Goal: Information Seeking & Learning: Learn about a topic

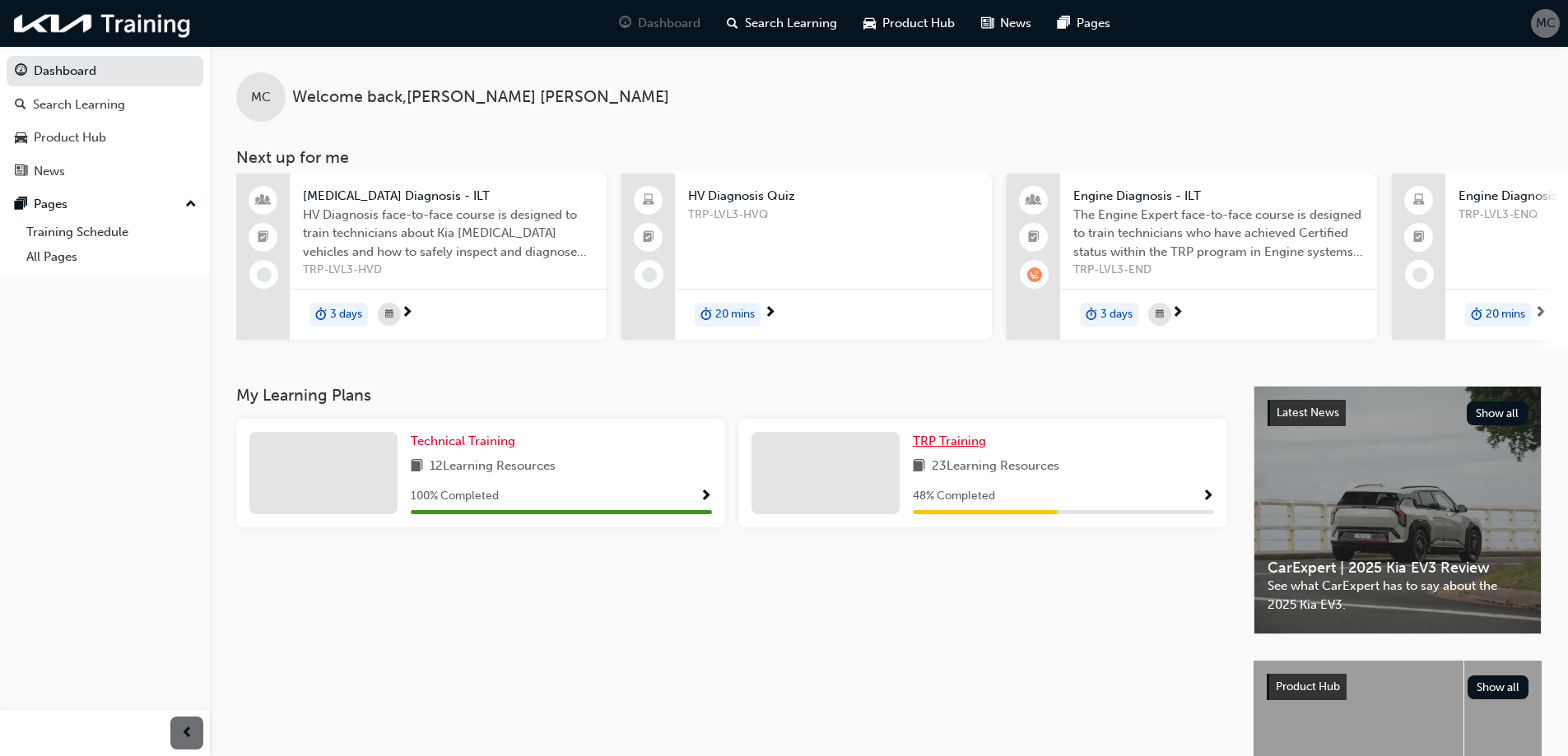
click at [961, 448] on span "TRP Training" at bounding box center [948, 440] width 73 height 15
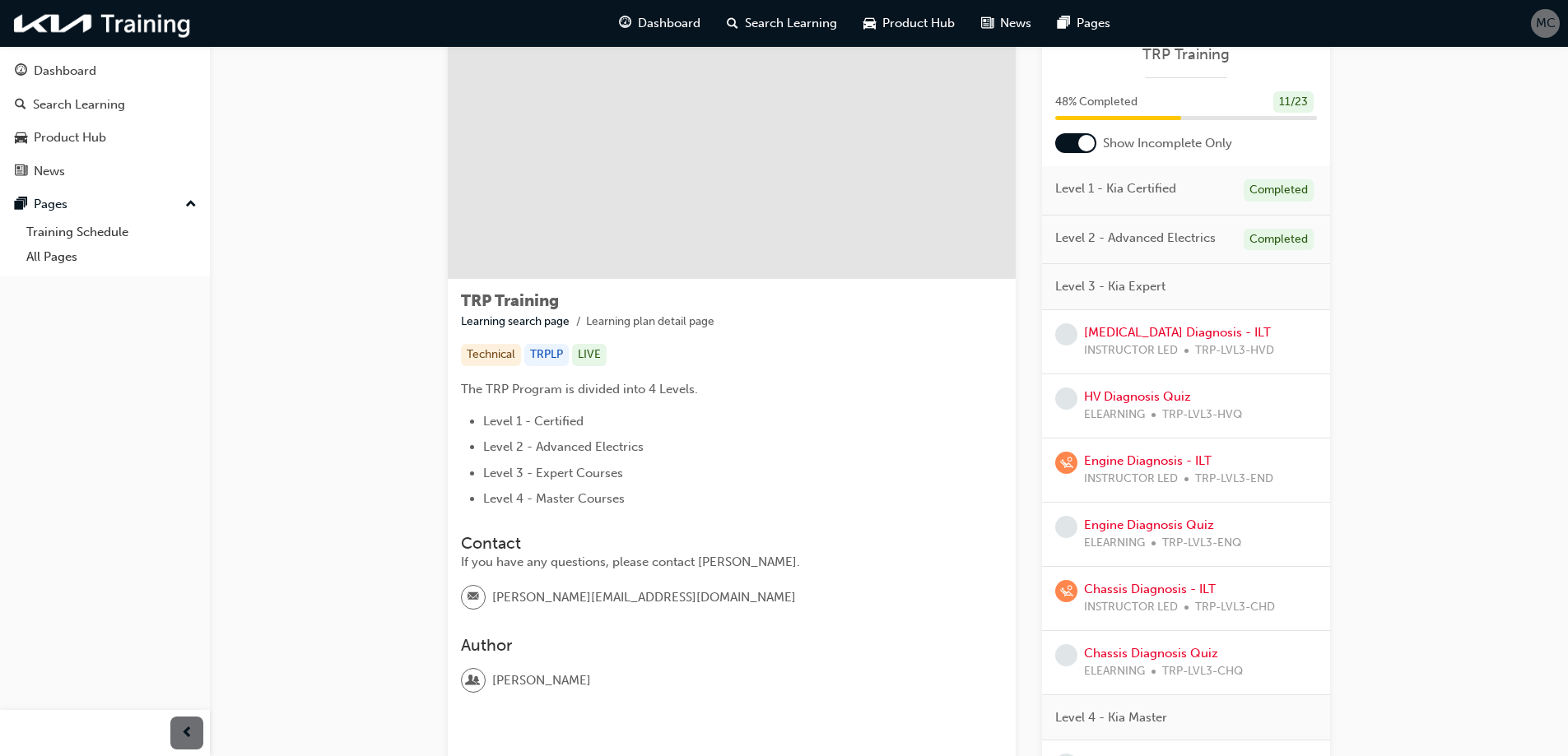
scroll to position [82, 0]
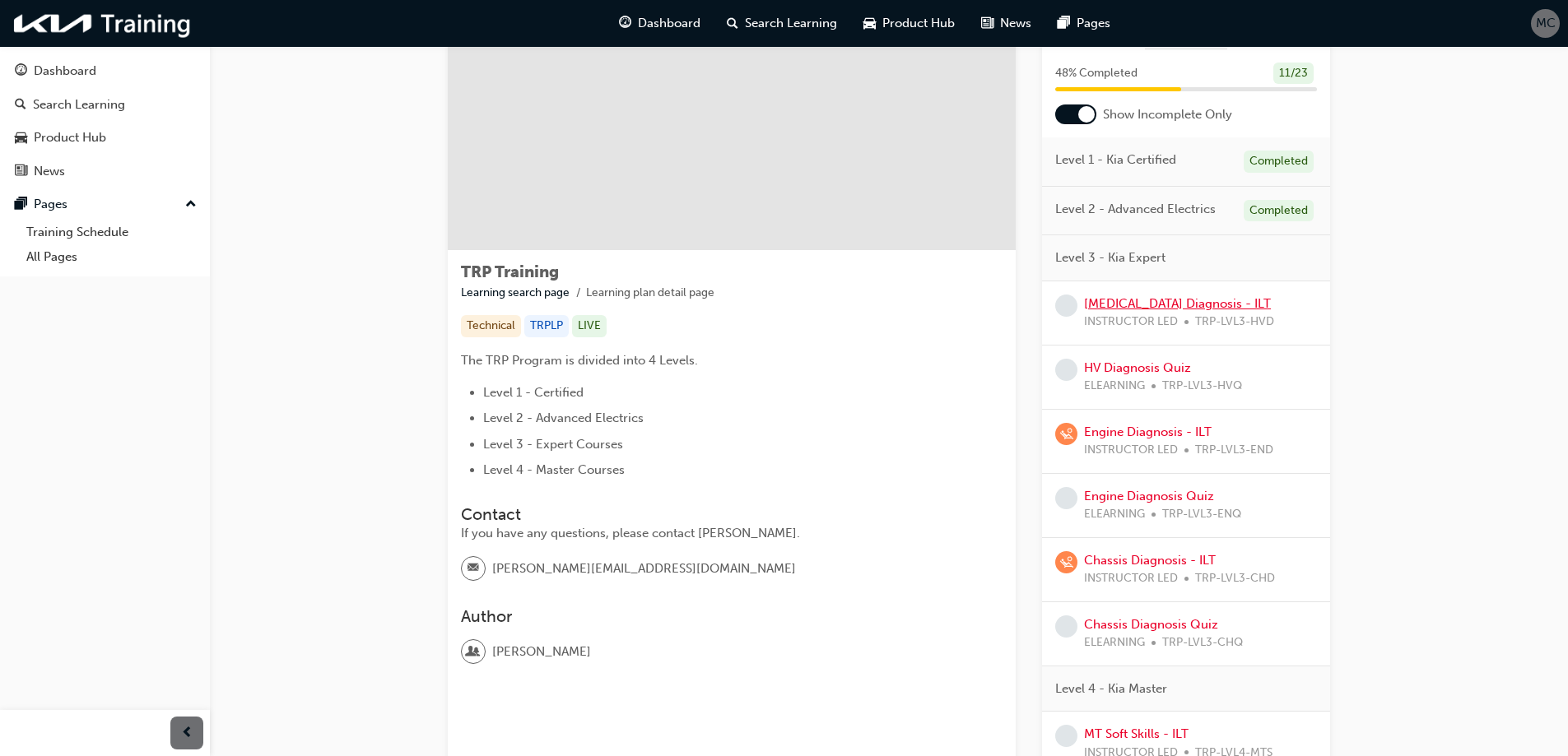
click at [1187, 300] on link "[MEDICAL_DATA] Diagnosis - ILT" at bounding box center [1177, 303] width 187 height 15
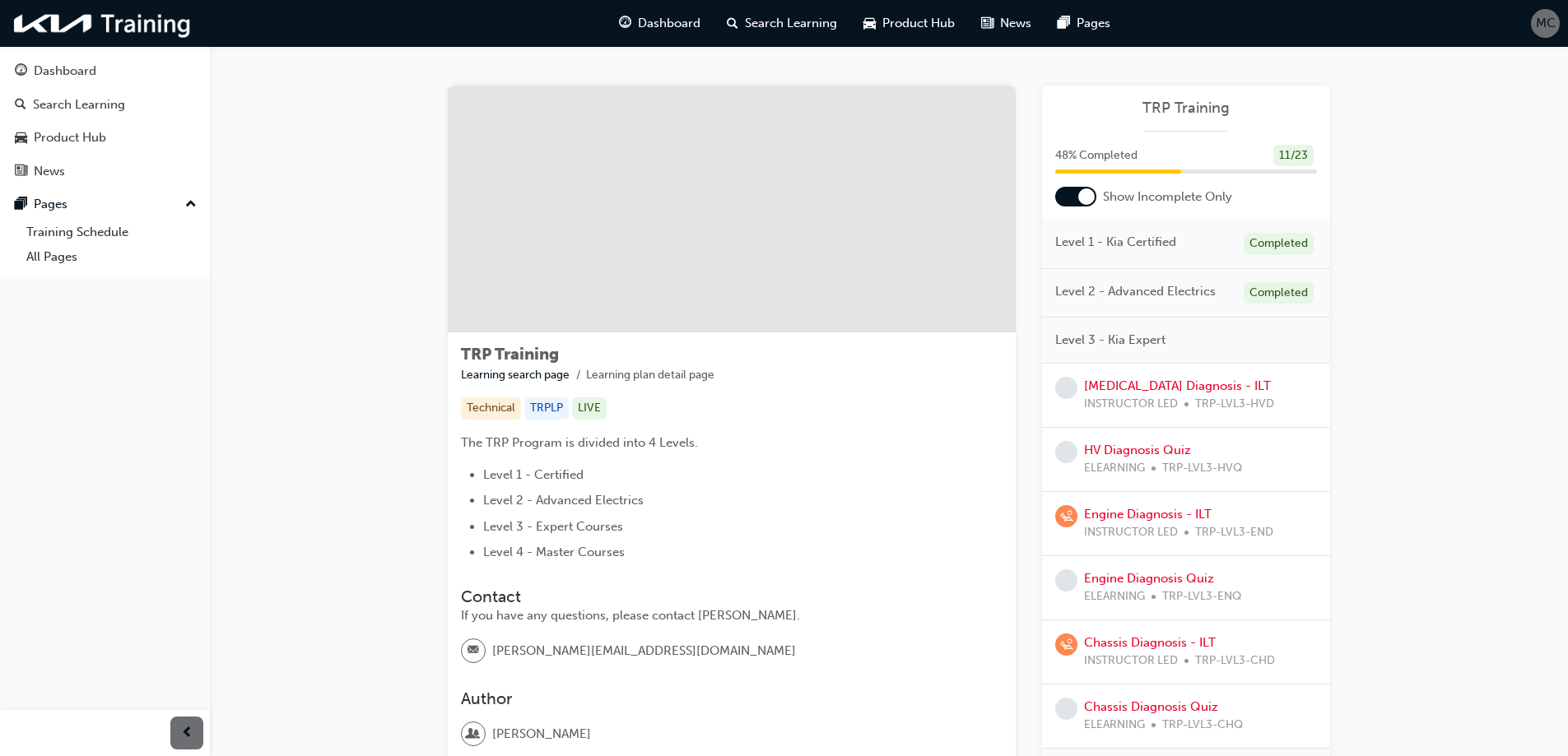
scroll to position [82, 0]
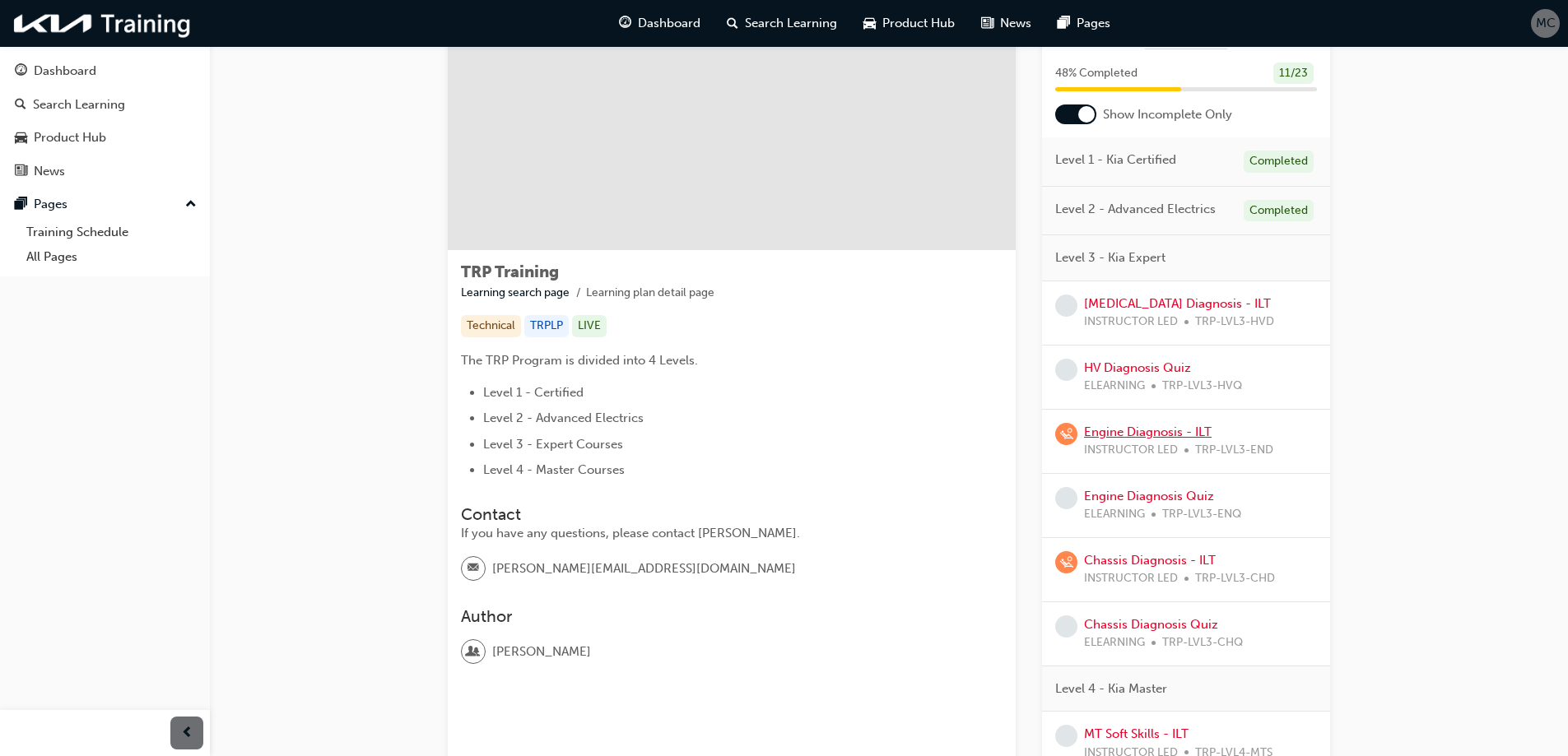
click at [1145, 434] on link "Engine Diagnosis - ILT" at bounding box center [1147, 432] width 128 height 15
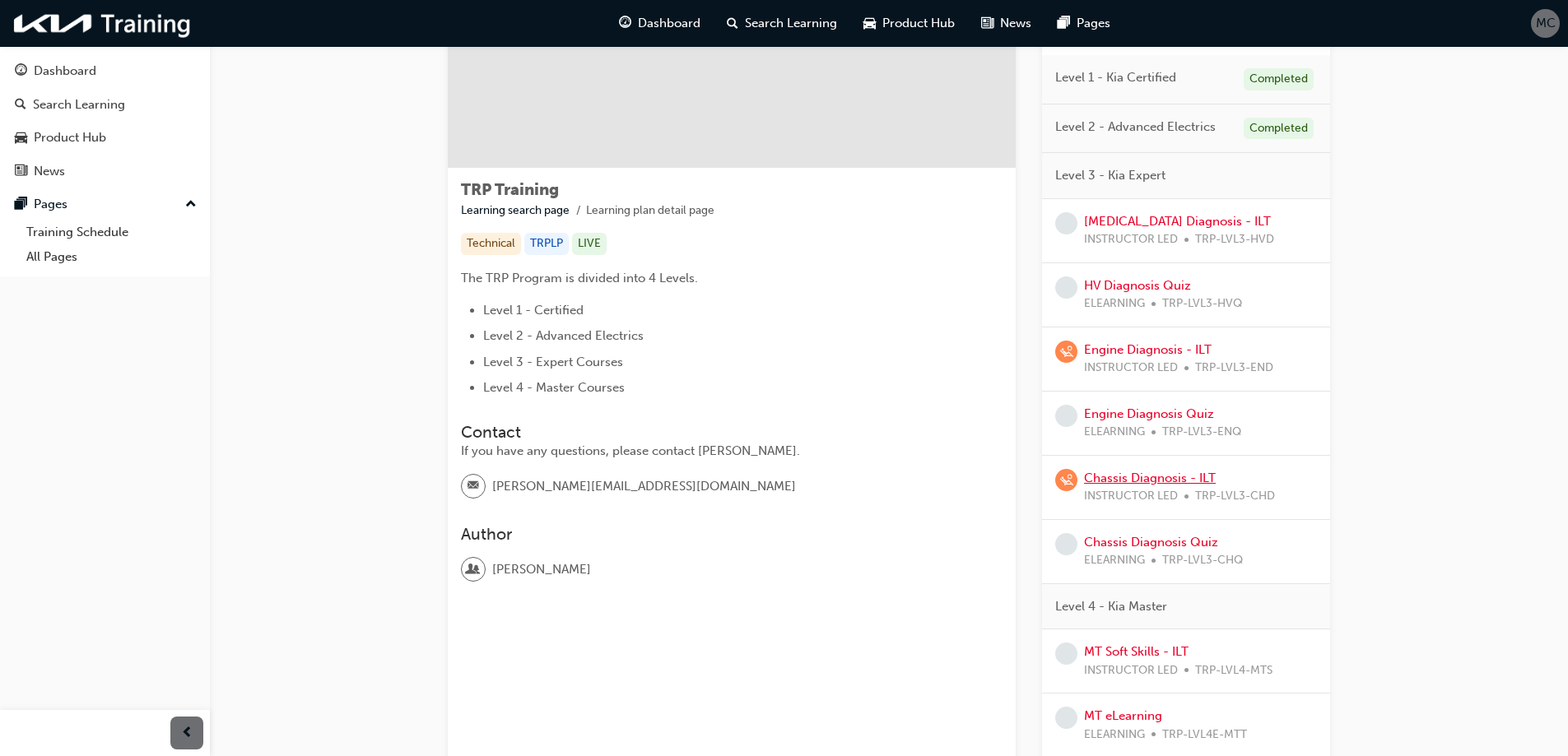
click at [1140, 475] on link "Chassis Diagnosis - ILT" at bounding box center [1149, 477] width 132 height 15
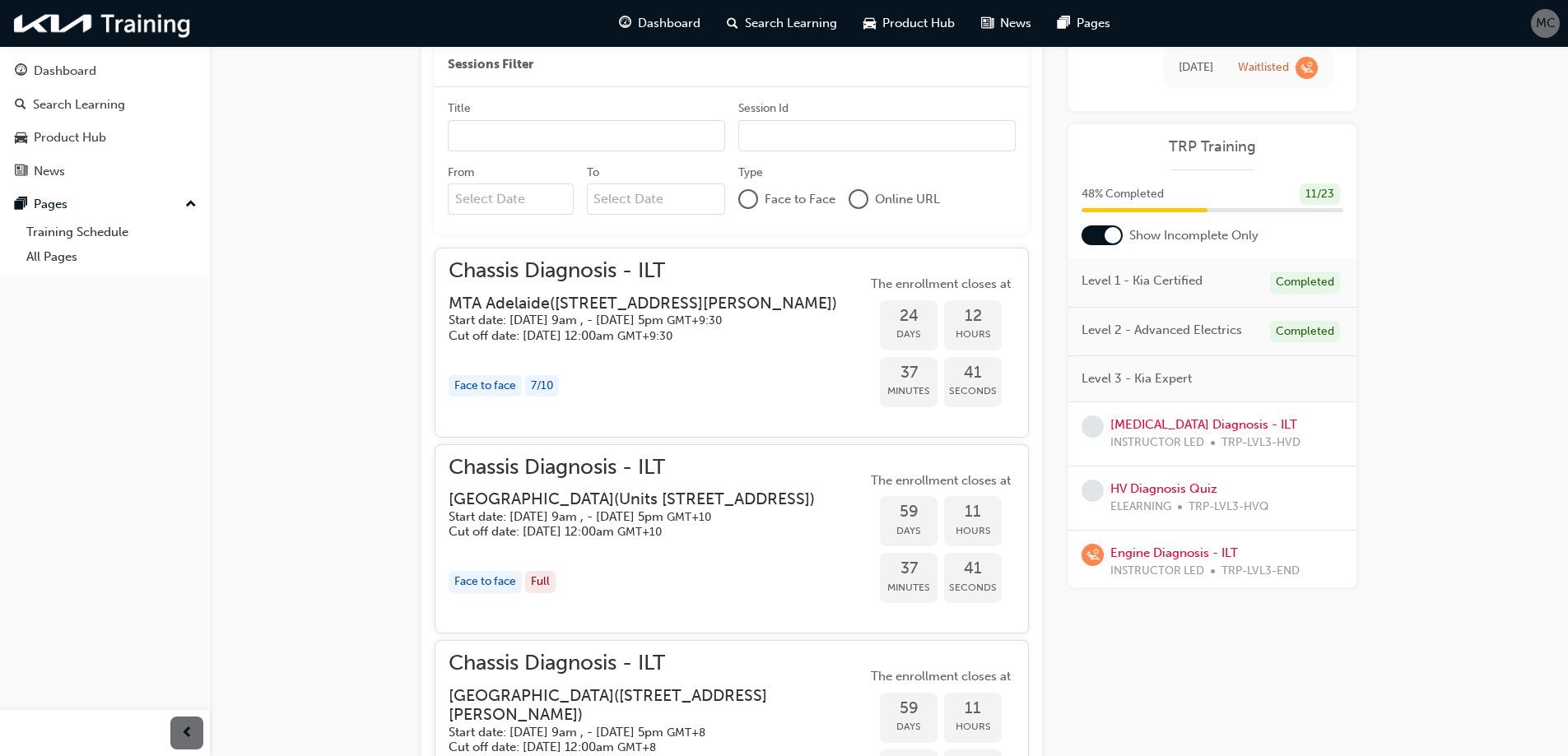
scroll to position [580, 0]
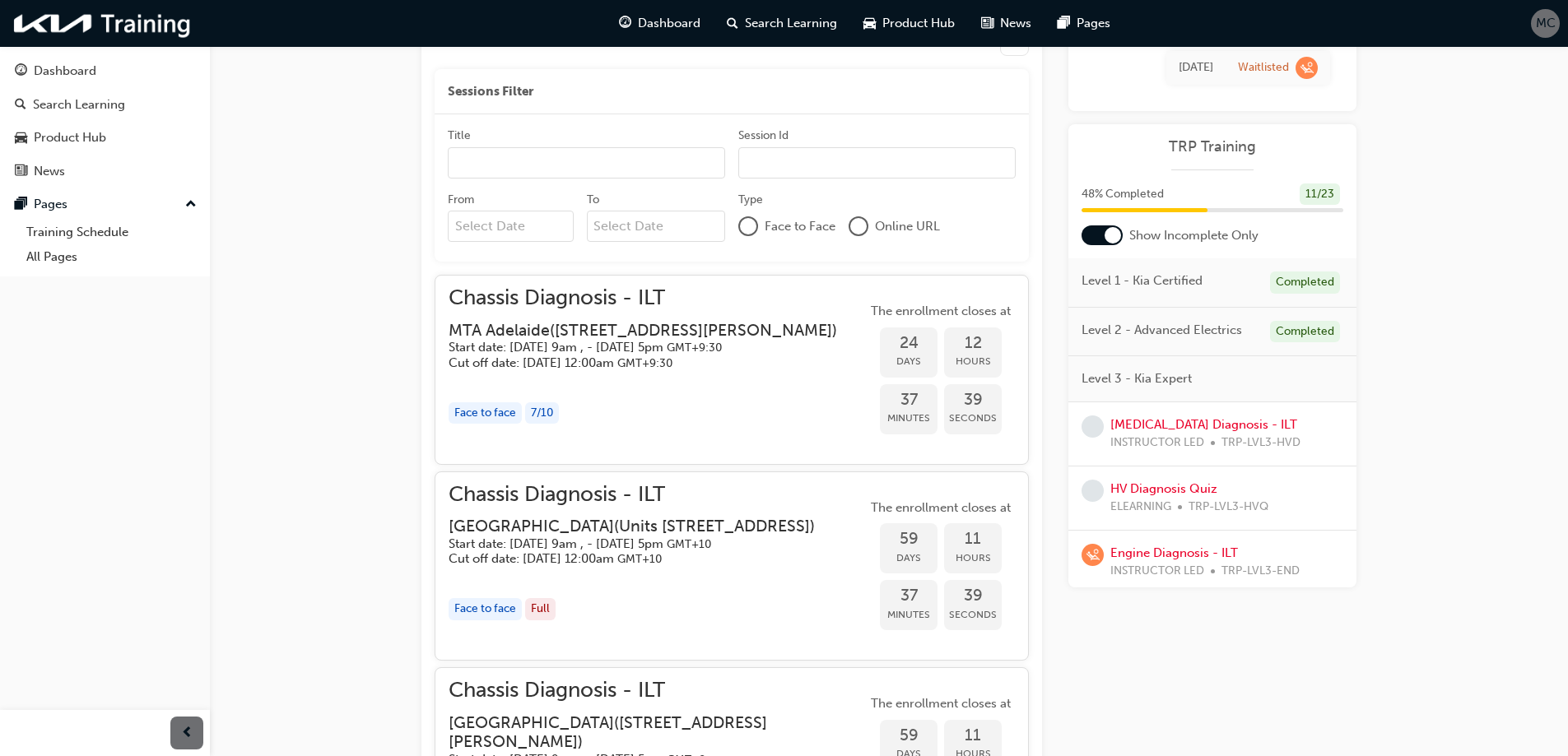
click at [1447, 271] on div "Chassis Diagnosis - ILT Instructor led Stream: Technical 3 days 15 pts TRP-LVL3…" at bounding box center [784, 410] width 1568 height 1980
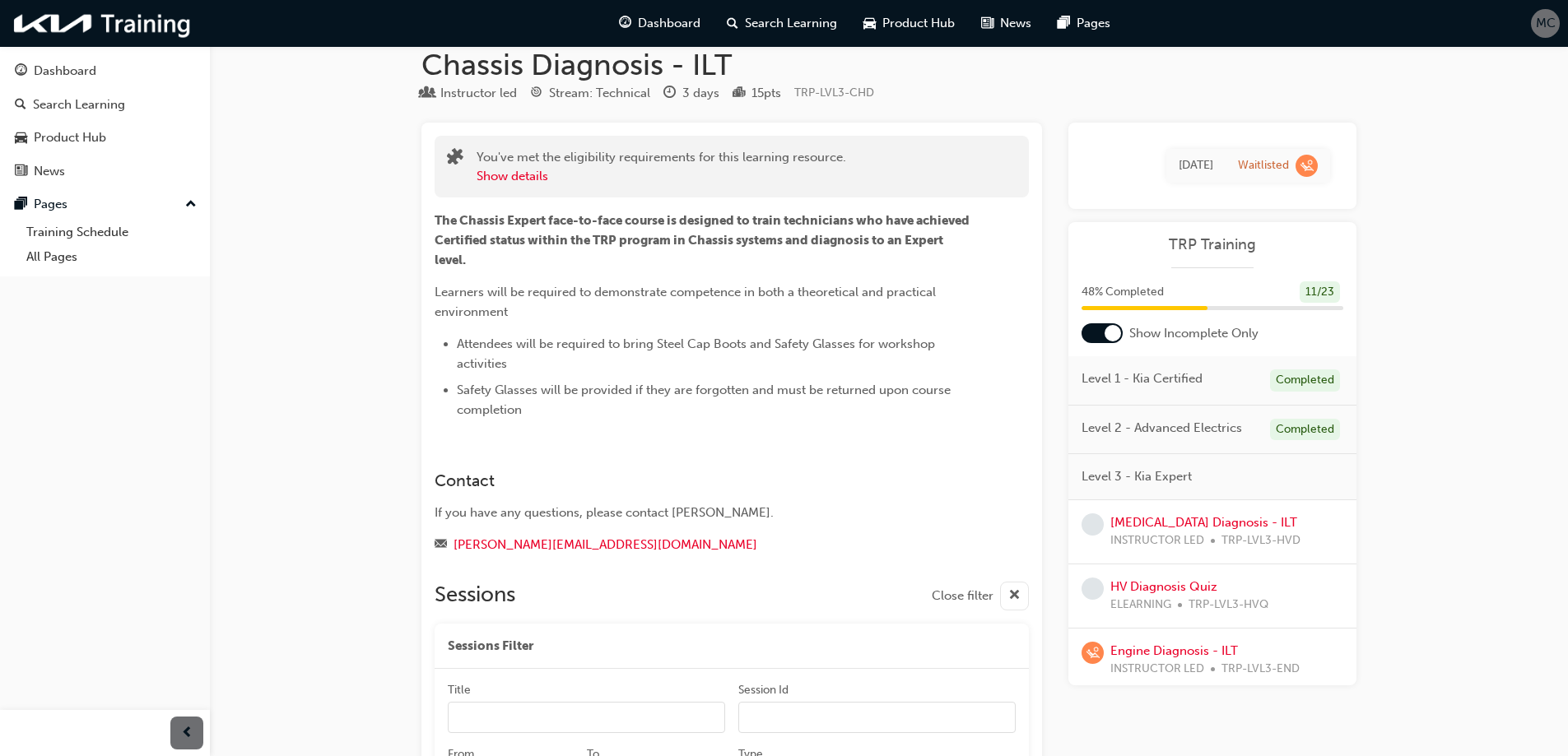
scroll to position [0, 0]
